Goal: Transaction & Acquisition: Obtain resource

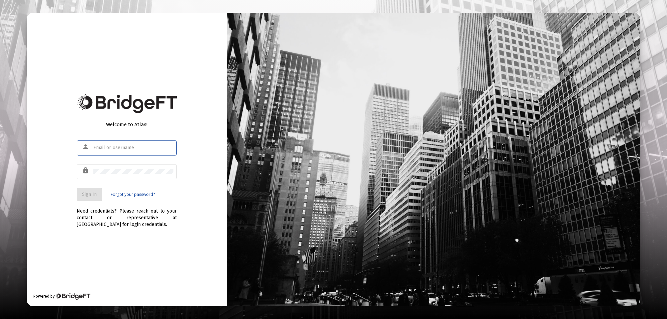
click at [111, 147] on input "text" at bounding box center [133, 147] width 80 height 5
type input "[PERSON_NAME][EMAIL_ADDRESS][PERSON_NAME][DOMAIN_NAME]"
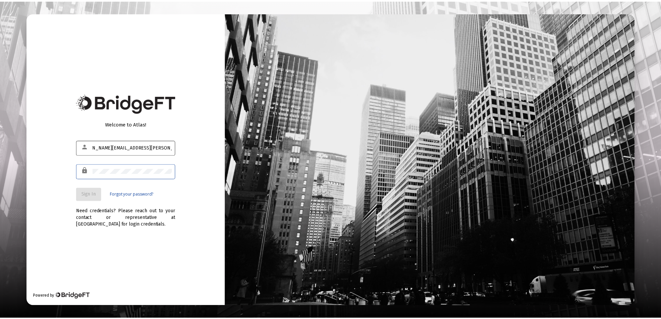
scroll to position [0, 0]
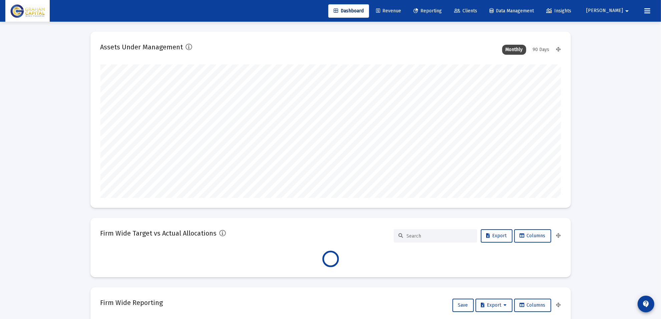
scroll to position [133, 248]
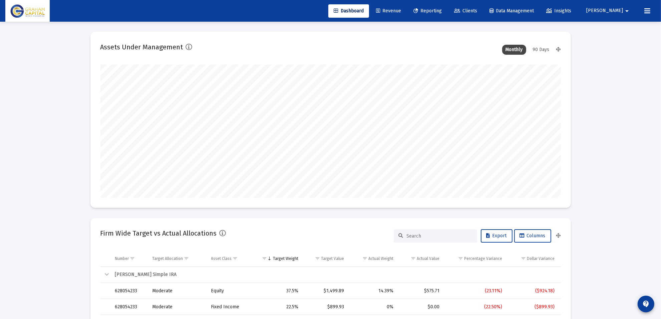
type input "[DATE]"
click at [442, 12] on span "Reporting" at bounding box center [427, 11] width 28 height 6
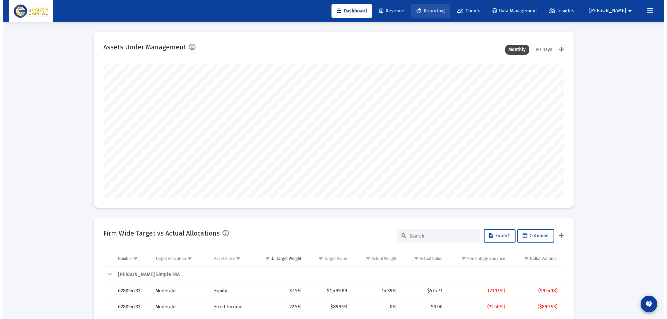
scroll to position [0, 0]
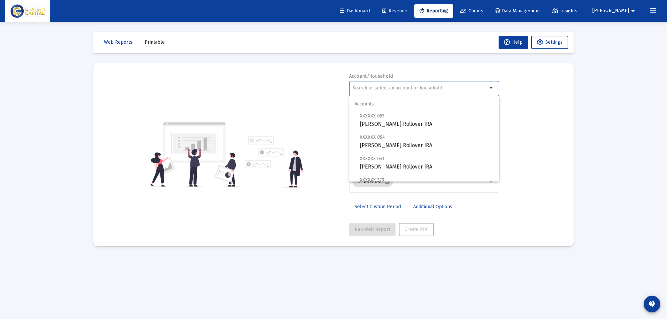
click at [398, 86] on input "text" at bounding box center [420, 87] width 135 height 5
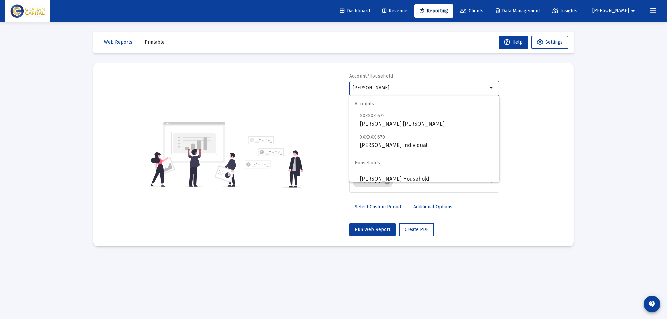
scroll to position [5, 0]
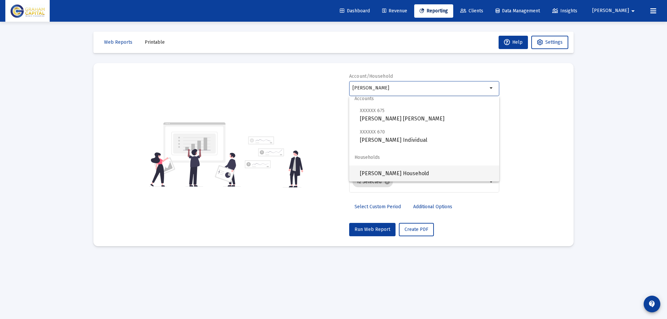
click at [402, 174] on span "[PERSON_NAME] Household" at bounding box center [427, 173] width 134 height 16
type input "[PERSON_NAME] Household"
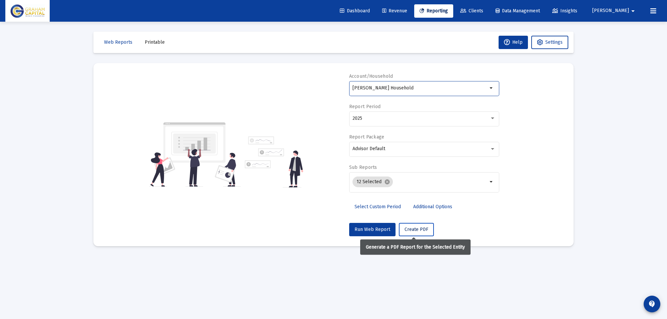
click at [415, 230] on span "Create PDF" at bounding box center [417, 230] width 24 height 6
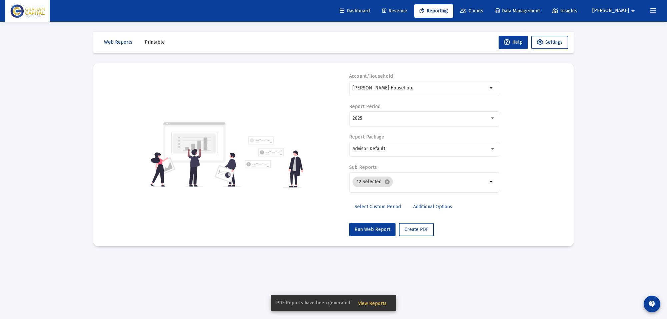
click at [371, 299] on button "View Reports" at bounding box center [372, 303] width 39 height 12
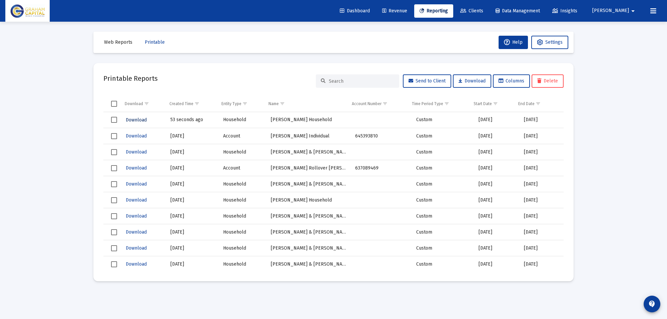
click at [130, 117] on span "Download" at bounding box center [136, 120] width 21 height 6
